Goal: Task Accomplishment & Management: Use online tool/utility

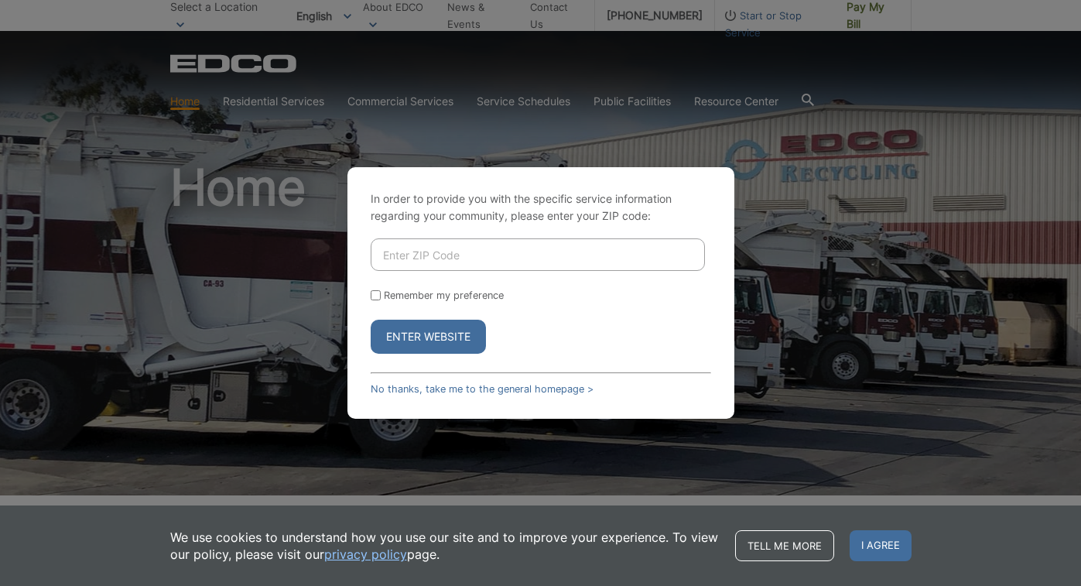
click at [440, 257] on input "Enter ZIP Code" at bounding box center [538, 254] width 334 height 32
click at [450, 340] on button "Enter Website" at bounding box center [428, 337] width 115 height 34
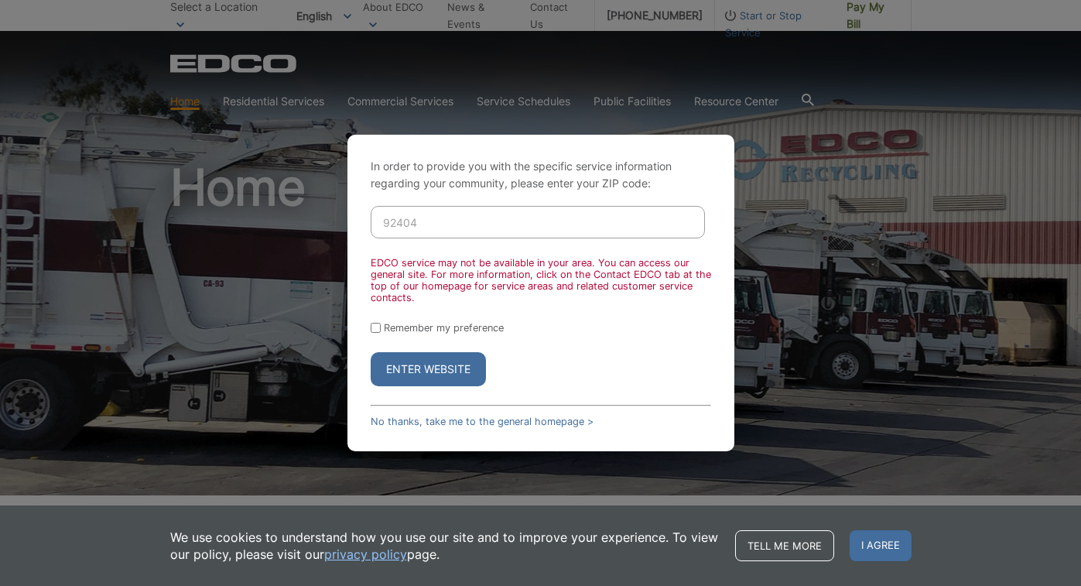
click at [488, 223] on input "92404" at bounding box center [538, 222] width 334 height 32
type input "92040"
click at [397, 362] on button "Enter Website" at bounding box center [428, 369] width 115 height 34
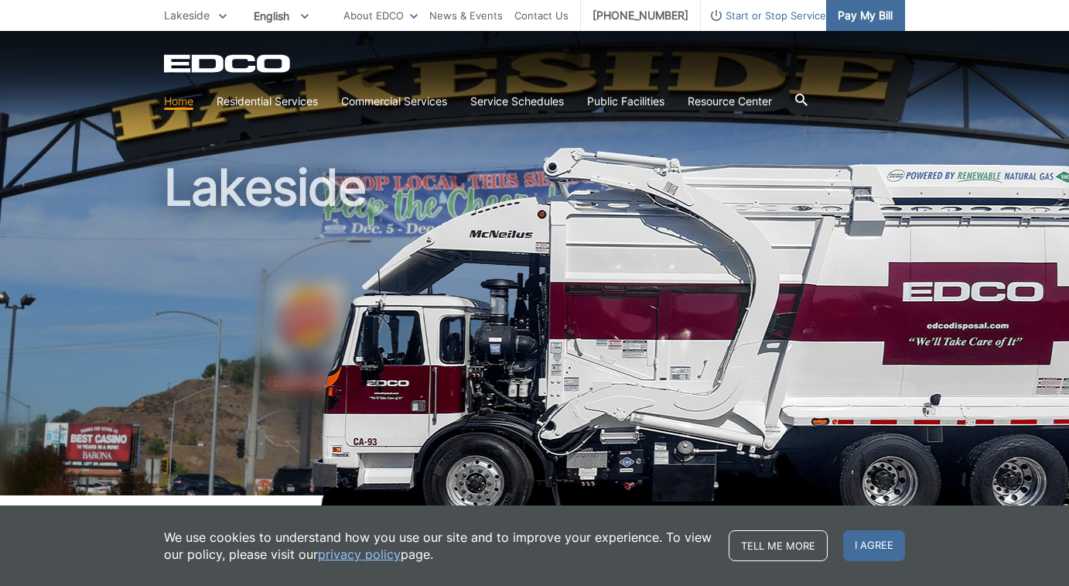
click at [864, 20] on span "Pay My Bill" at bounding box center [865, 15] width 55 height 17
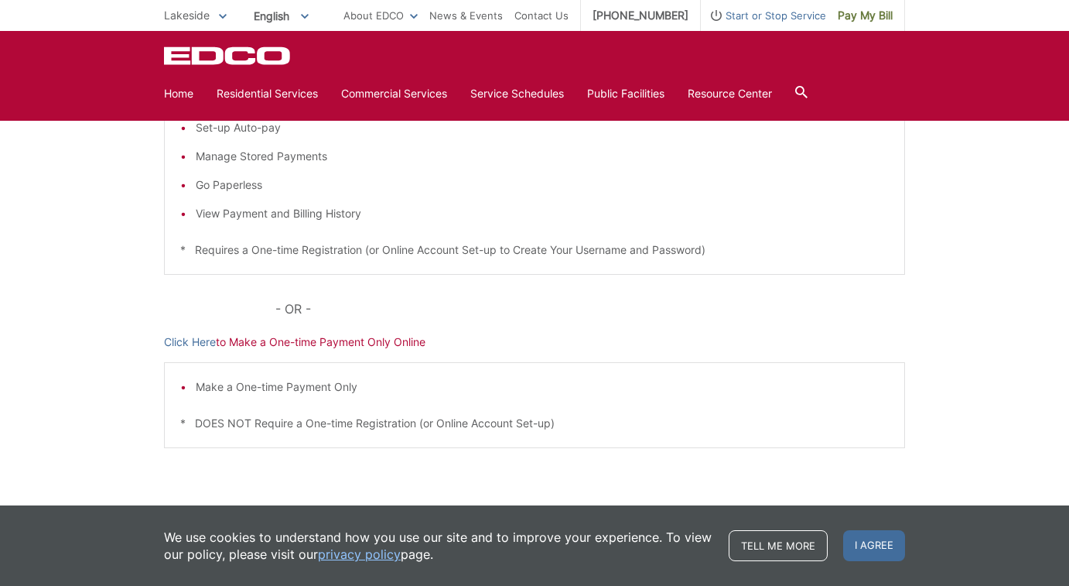
scroll to position [387, 0]
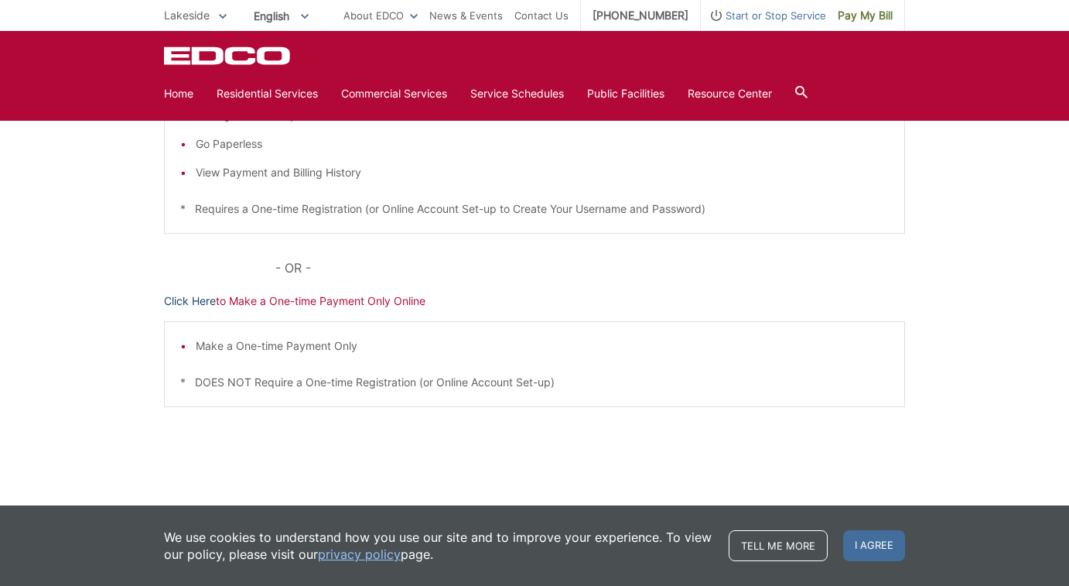
click at [191, 301] on link "Click Here" at bounding box center [190, 300] width 52 height 17
